Goal: Task Accomplishment & Management: Use online tool/utility

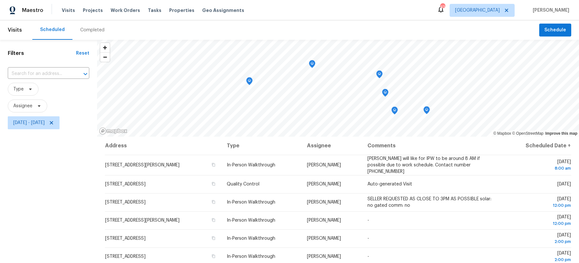
scroll to position [84, 0]
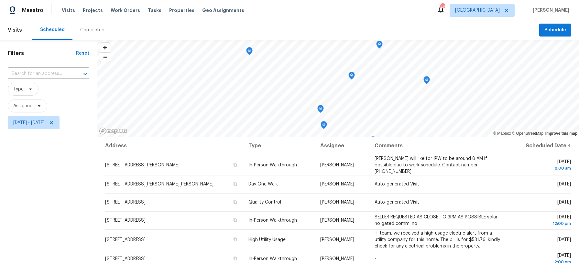
scroll to position [84, 0]
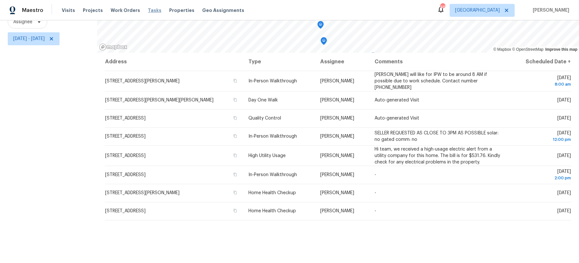
click at [149, 10] on span "Tasks" at bounding box center [155, 10] width 14 height 5
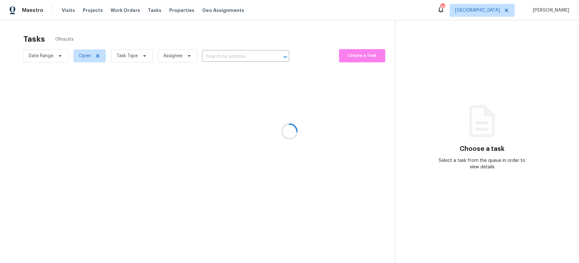
click at [144, 56] on div at bounding box center [289, 131] width 579 height 263
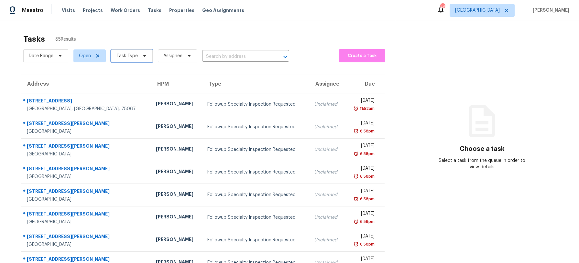
click at [144, 56] on icon at bounding box center [144, 56] width 3 height 2
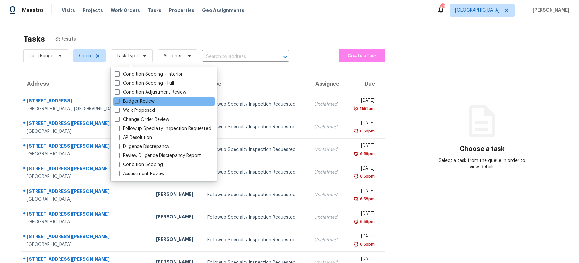
click at [139, 100] on label "Budget Review" at bounding box center [135, 101] width 40 height 6
click at [119, 100] on input "Budget Review" at bounding box center [117, 100] width 4 height 4
checkbox input "true"
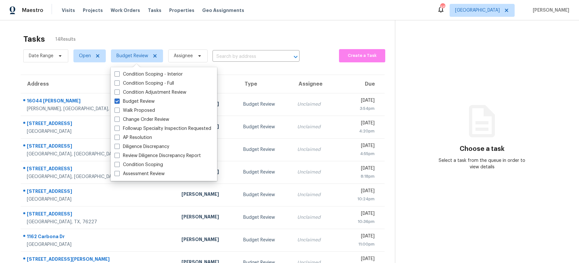
click at [141, 38] on div "Tasks 14 Results" at bounding box center [209, 39] width 372 height 17
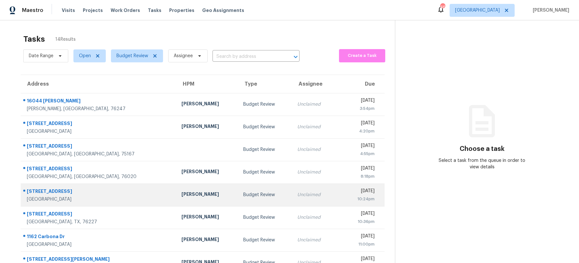
scroll to position [74, 0]
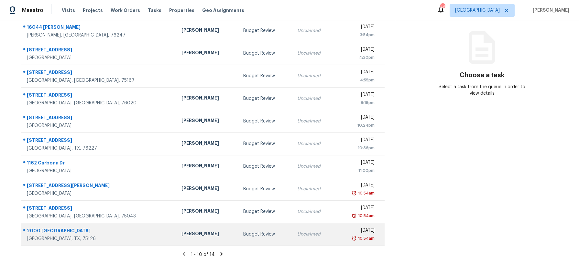
click at [238, 231] on td "Budget Review" at bounding box center [265, 234] width 54 height 23
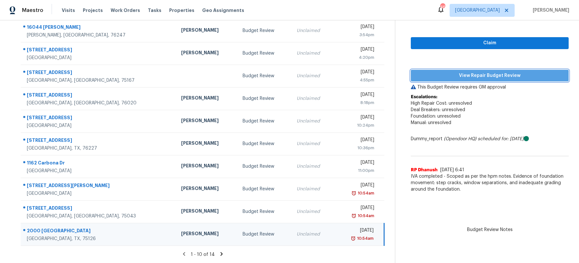
click at [463, 78] on span "View Repair Budget Review" at bounding box center [490, 76] width 148 height 8
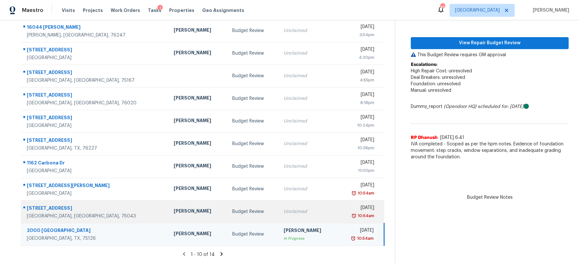
click at [284, 212] on div "Unclaimed" at bounding box center [308, 212] width 48 height 6
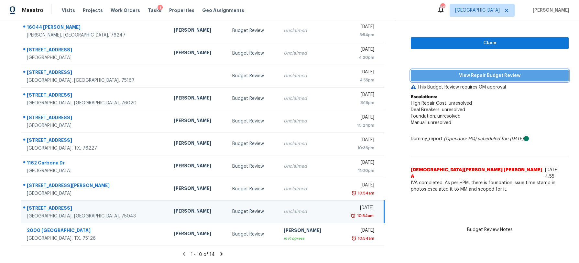
click at [476, 76] on span "View Repair Budget Review" at bounding box center [490, 76] width 148 height 8
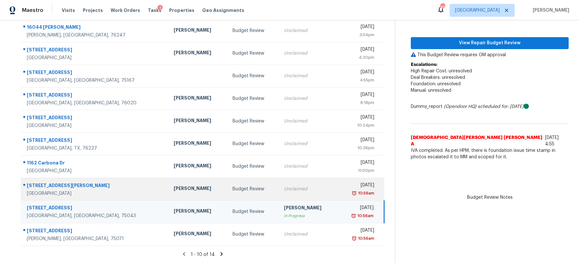
click at [360, 185] on div "Sat, Oct 4th 2025" at bounding box center [359, 186] width 32 height 8
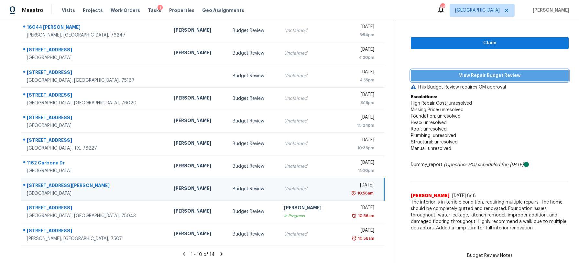
click at [481, 72] on span "View Repair Budget Review" at bounding box center [490, 76] width 148 height 8
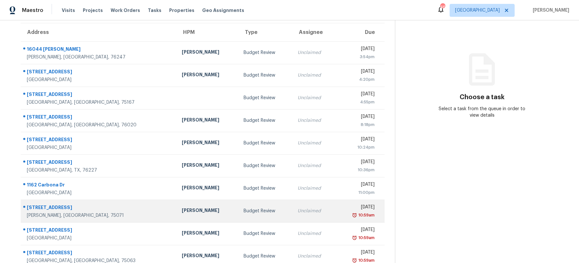
scroll to position [74, 0]
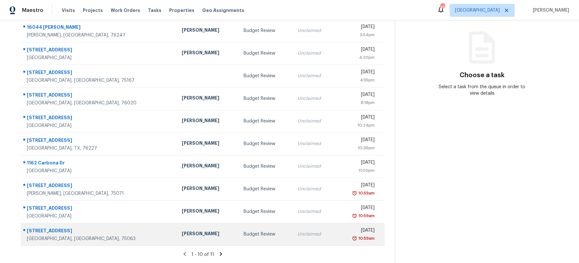
click at [244, 237] on div "Budget Review" at bounding box center [266, 234] width 44 height 6
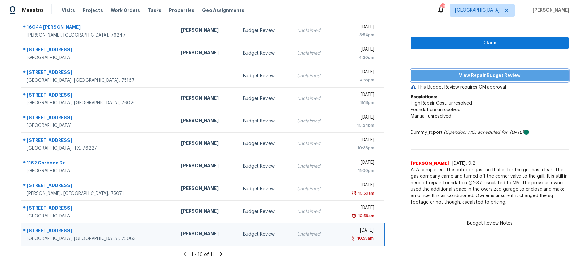
click at [482, 73] on span "View Repair Budget Review" at bounding box center [490, 76] width 148 height 8
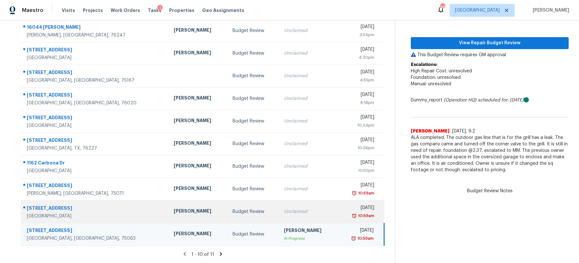
click at [282, 204] on td "Unclaimed" at bounding box center [308, 212] width 59 height 23
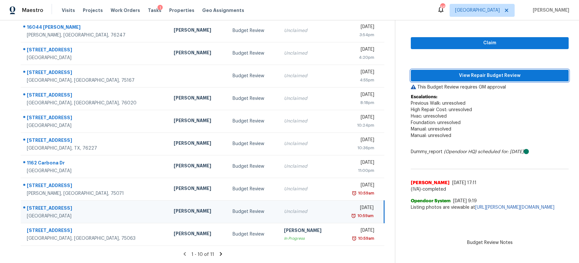
click at [456, 74] on span "View Repair Budget Review" at bounding box center [490, 76] width 148 height 8
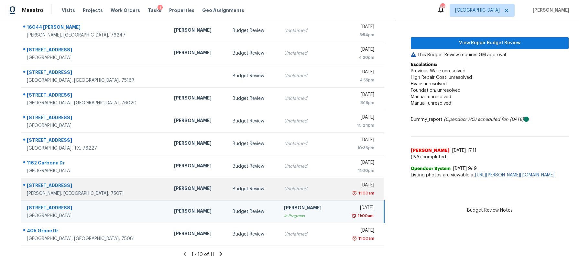
click at [227, 184] on td "Budget Review" at bounding box center [252, 189] width 51 height 23
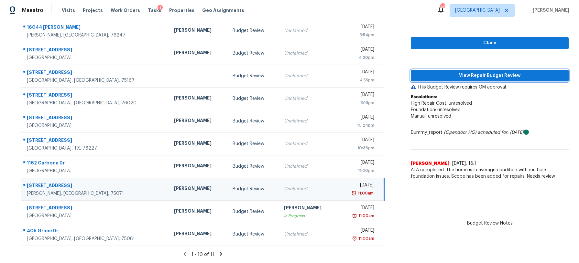
click at [498, 76] on span "View Repair Budget Review" at bounding box center [490, 76] width 148 height 8
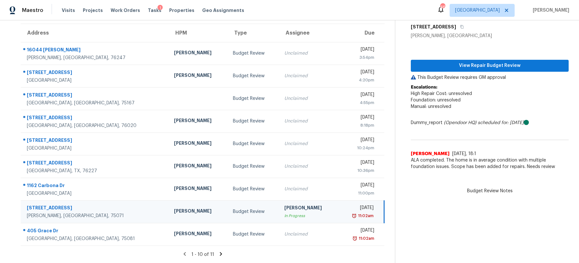
scroll to position [51, 0]
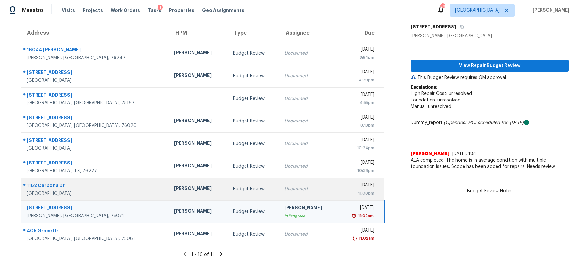
click at [279, 183] on td "Unclaimed" at bounding box center [308, 189] width 59 height 23
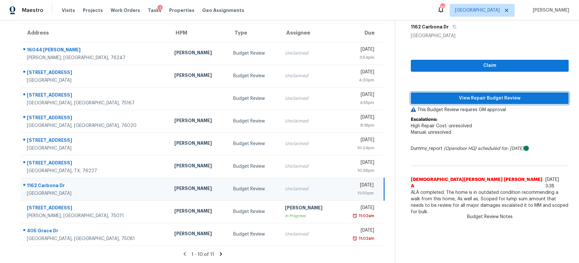
click at [442, 99] on span "View Repair Budget Review" at bounding box center [490, 98] width 148 height 8
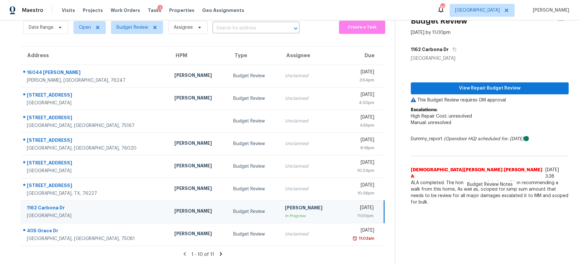
scroll to position [28, 0]
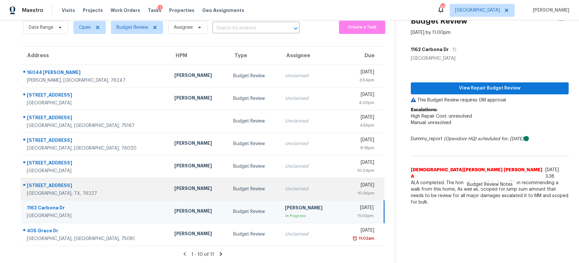
click at [245, 179] on td "Budget Review" at bounding box center [254, 189] width 52 height 23
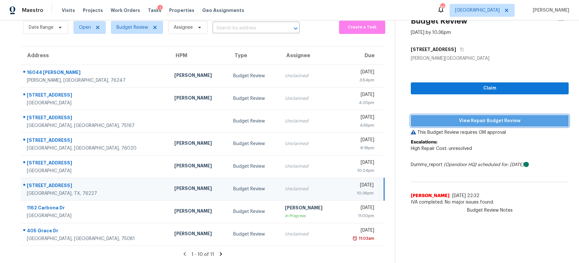
click at [471, 116] on button "View Repair Budget Review" at bounding box center [490, 121] width 158 height 12
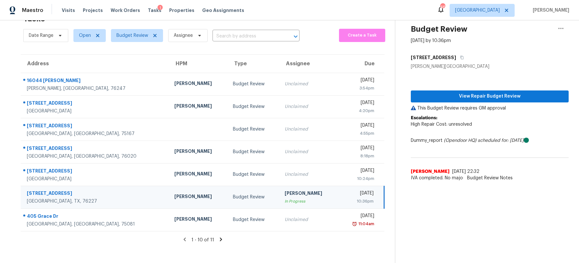
scroll to position [20, 0]
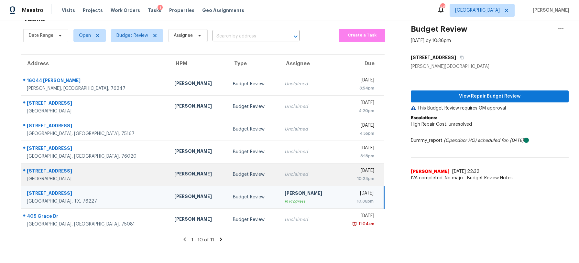
click at [174, 175] on div "Francisco Balcazar Serrato" at bounding box center [198, 175] width 49 height 8
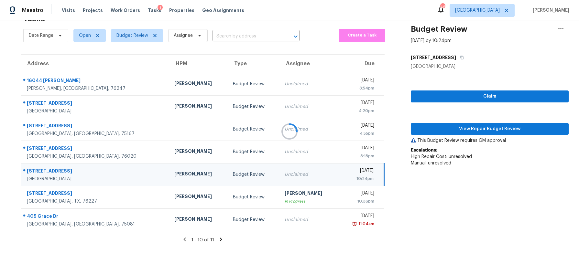
scroll to position [28, 0]
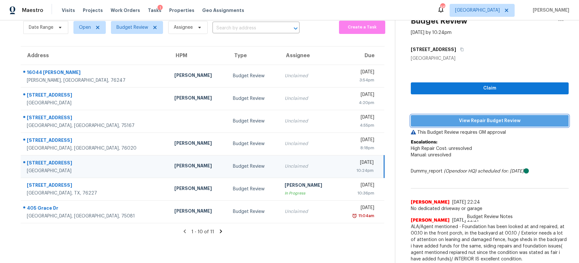
click at [471, 119] on span "View Repair Budget Review" at bounding box center [490, 121] width 148 height 8
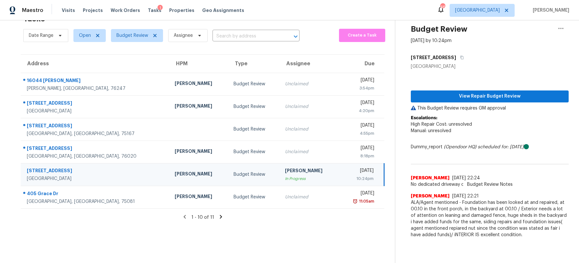
scroll to position [20, 0]
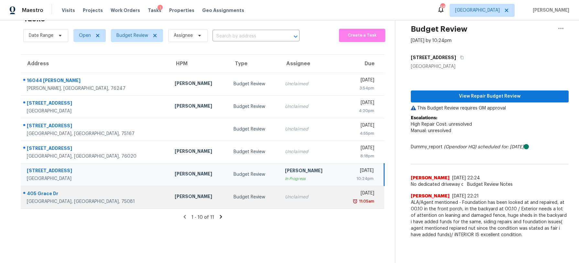
click at [285, 197] on div "Unclaimed" at bounding box center [309, 197] width 49 height 6
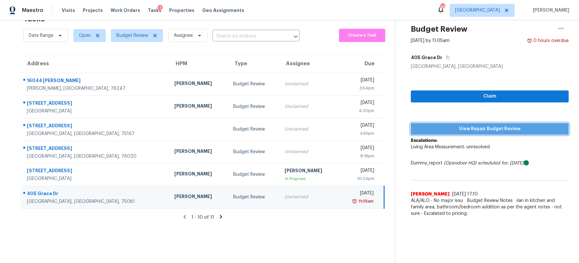
click at [432, 127] on span "View Repair Budget Review" at bounding box center [490, 129] width 148 height 8
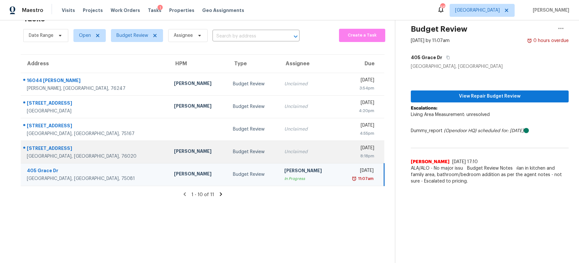
click at [279, 153] on td "Unclaimed" at bounding box center [308, 152] width 59 height 23
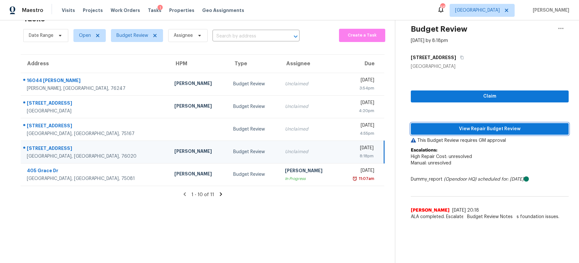
click at [453, 132] on span "View Repair Budget Review" at bounding box center [490, 129] width 148 height 8
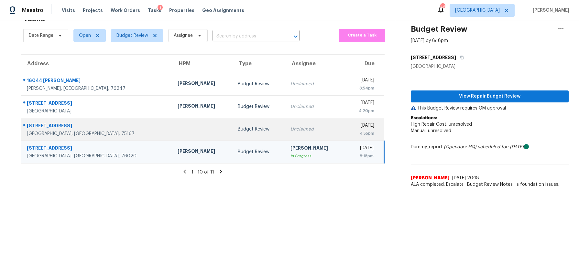
click at [285, 124] on td "Unclaimed" at bounding box center [315, 129] width 60 height 23
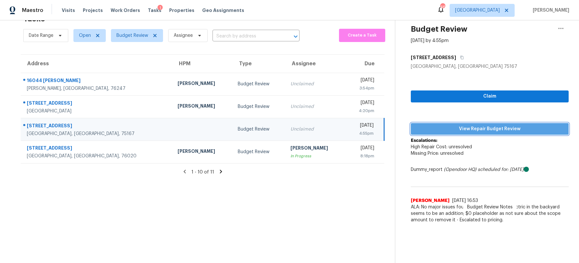
click at [455, 132] on span "View Repair Budget Review" at bounding box center [490, 129] width 148 height 8
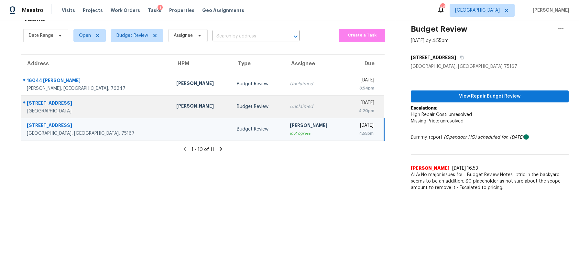
click at [290, 104] on div "Unclaimed" at bounding box center [315, 107] width 50 height 6
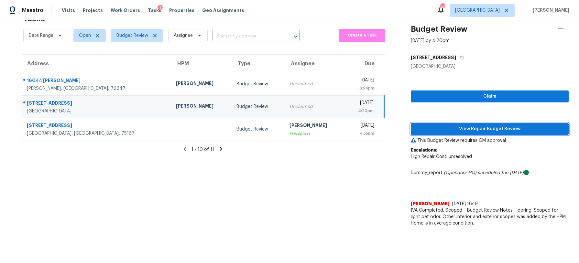
click at [464, 125] on span "View Repair Budget Review" at bounding box center [490, 129] width 148 height 8
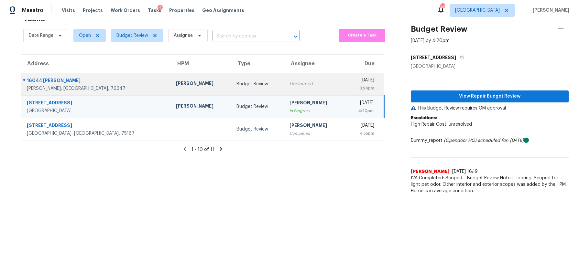
click at [284, 80] on td "Unclaimed" at bounding box center [314, 84] width 61 height 23
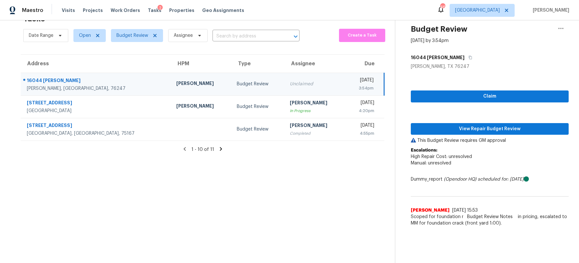
click at [472, 135] on div "Claim View Repair Budget Review This Budget Review requires GM approval Escalat…" at bounding box center [490, 150] width 158 height 160
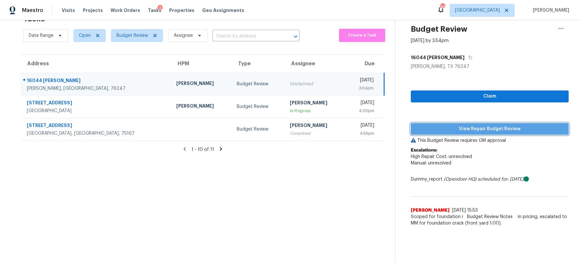
click at [472, 132] on span "View Repair Budget Review" at bounding box center [490, 129] width 148 height 8
